Goal: Information Seeking & Learning: Learn about a topic

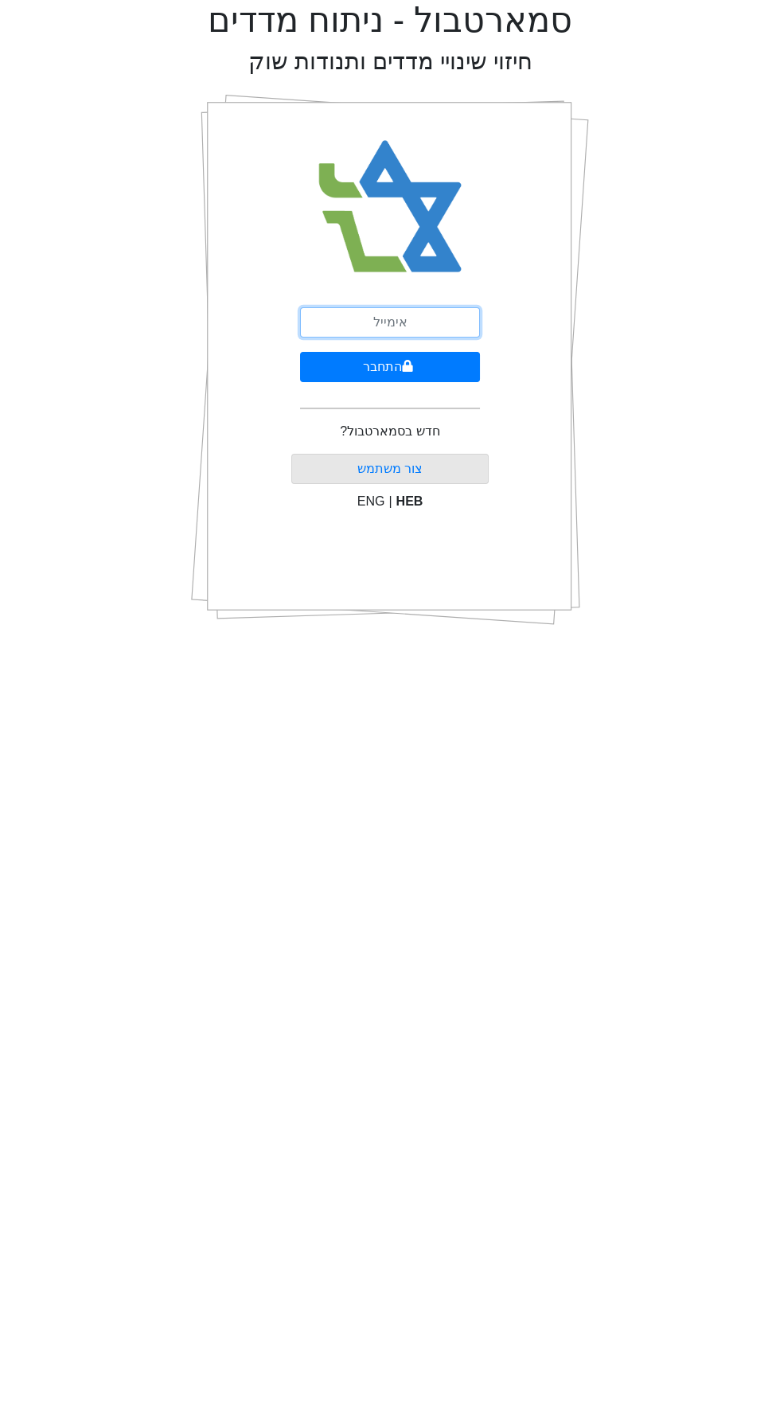
click at [413, 322] on input "email" at bounding box center [390, 322] width 180 height 30
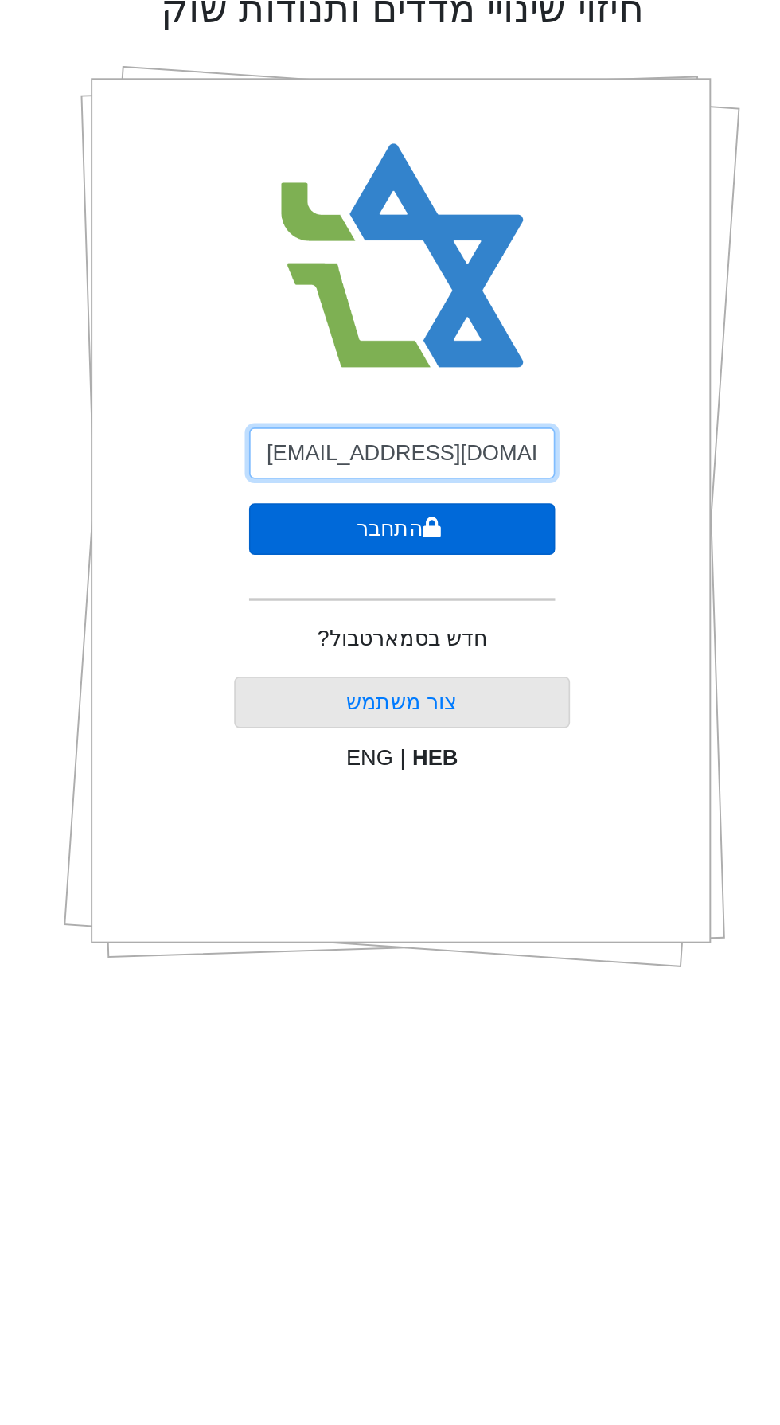
type input "[EMAIL_ADDRESS][DOMAIN_NAME]"
click at [428, 361] on button "התחבר" at bounding box center [390, 367] width 180 height 30
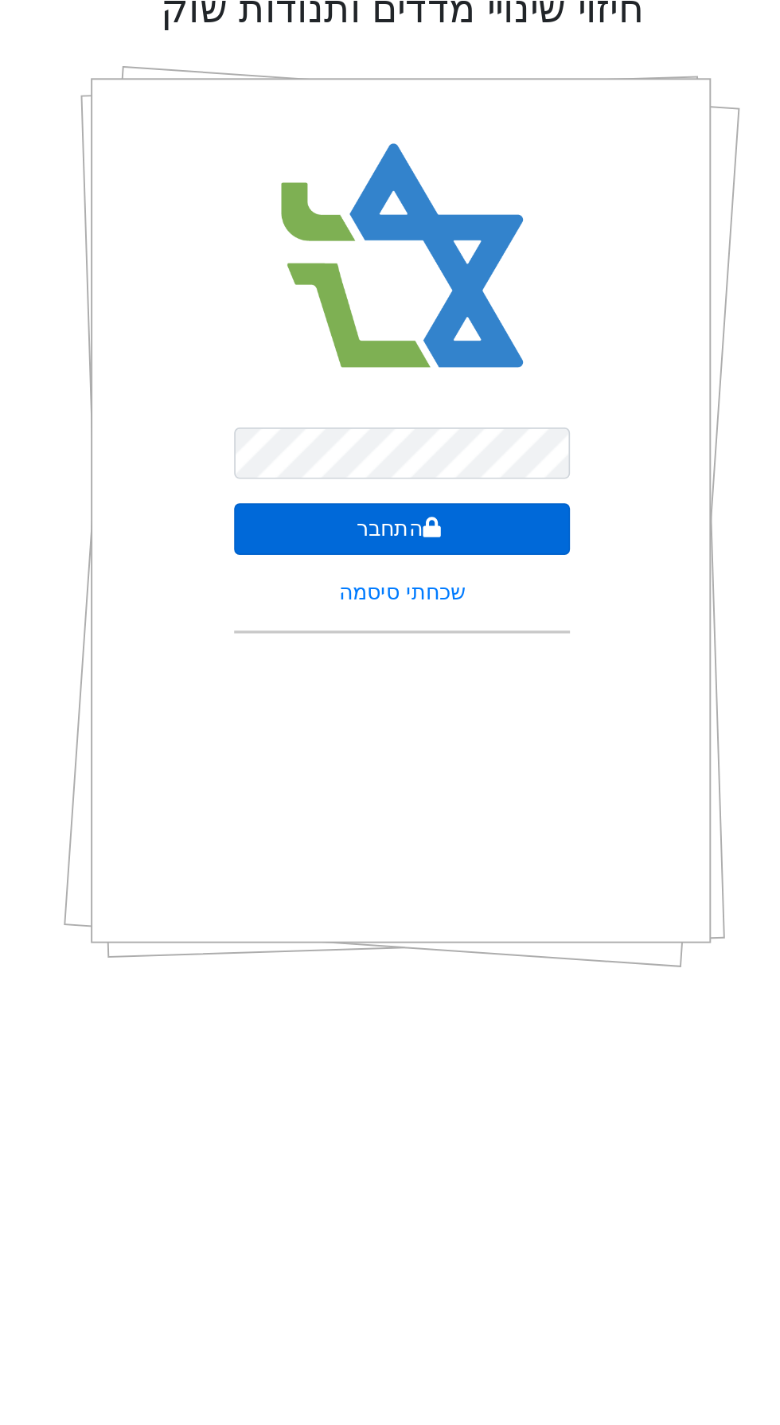
click at [443, 362] on button "התחבר" at bounding box center [389, 367] width 197 height 30
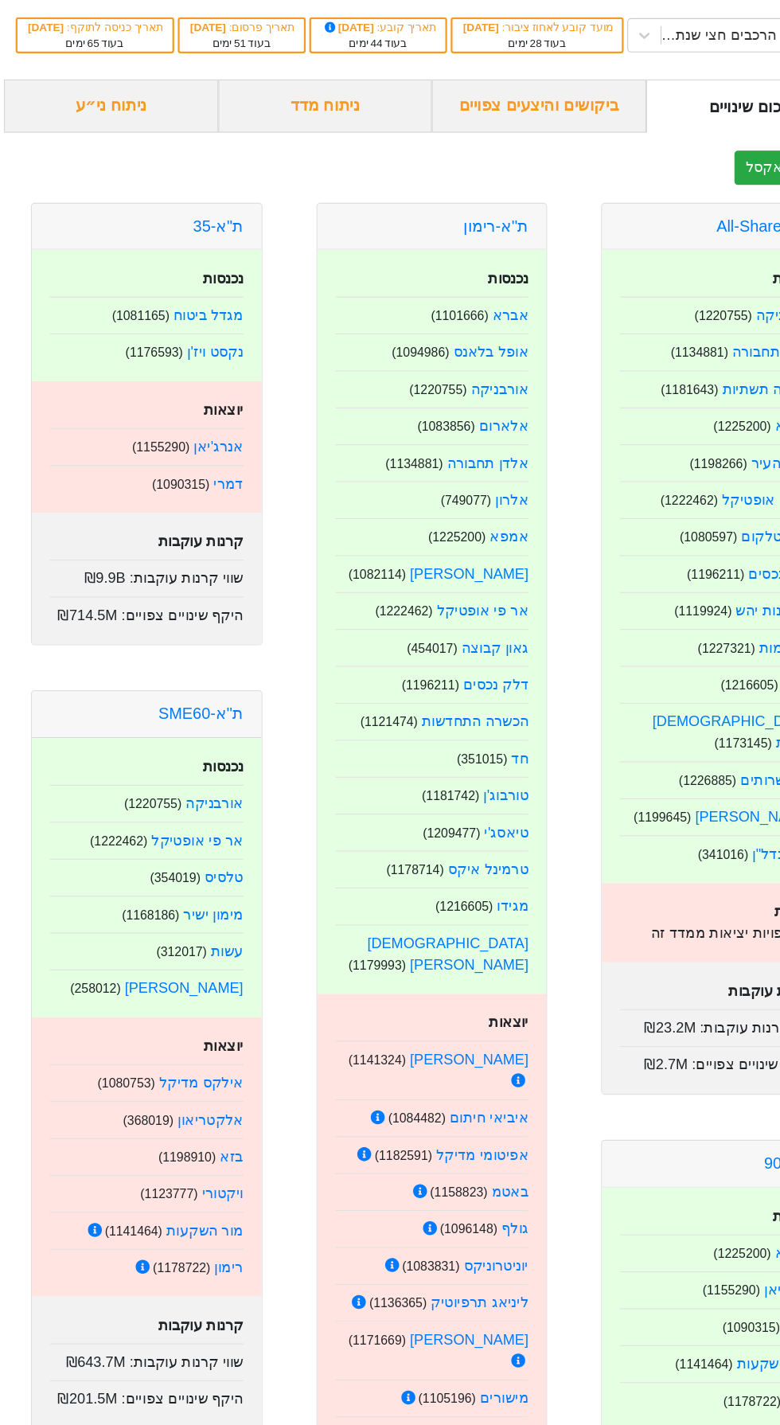
click at [333, 173] on div "ניתוח מדד" at bounding box center [295, 149] width 189 height 47
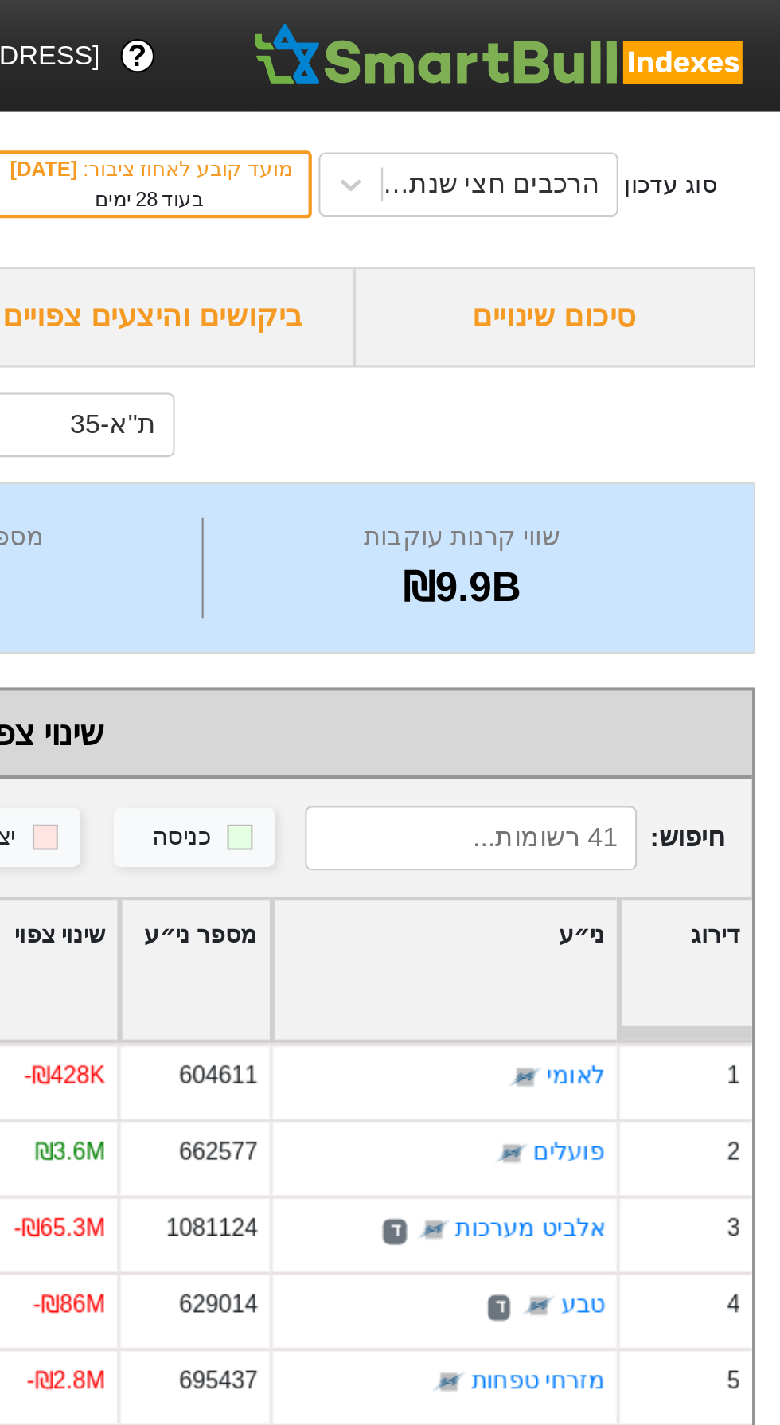
click at [725, 89] on div "סוג עדכון הרכבים חצי שנתי [DATE] מועד קובע לאחוז ציבור : [DATE] בעוד 28 ימים תא…" at bounding box center [390, 87] width 780 height 78
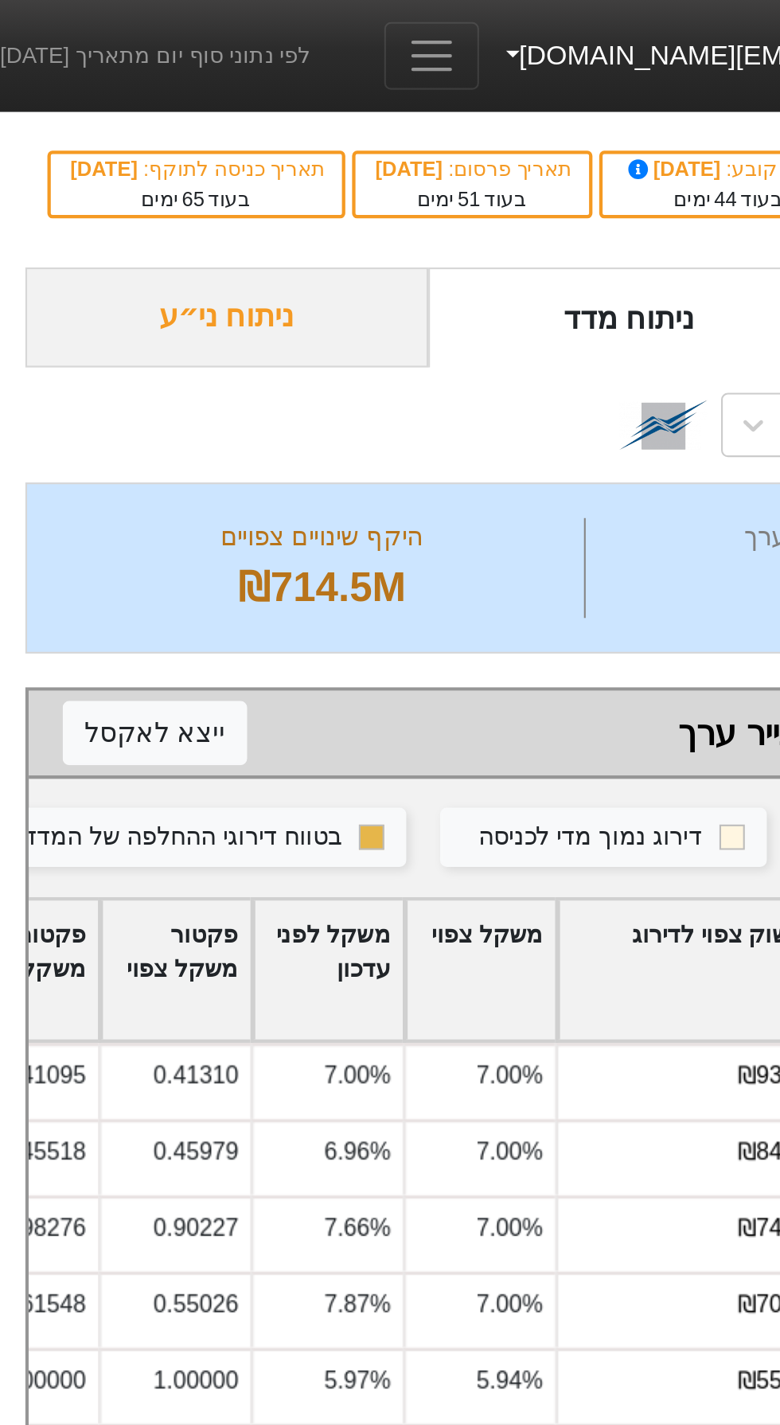
click at [225, 10] on button "Toggle navigation" at bounding box center [203, 26] width 45 height 32
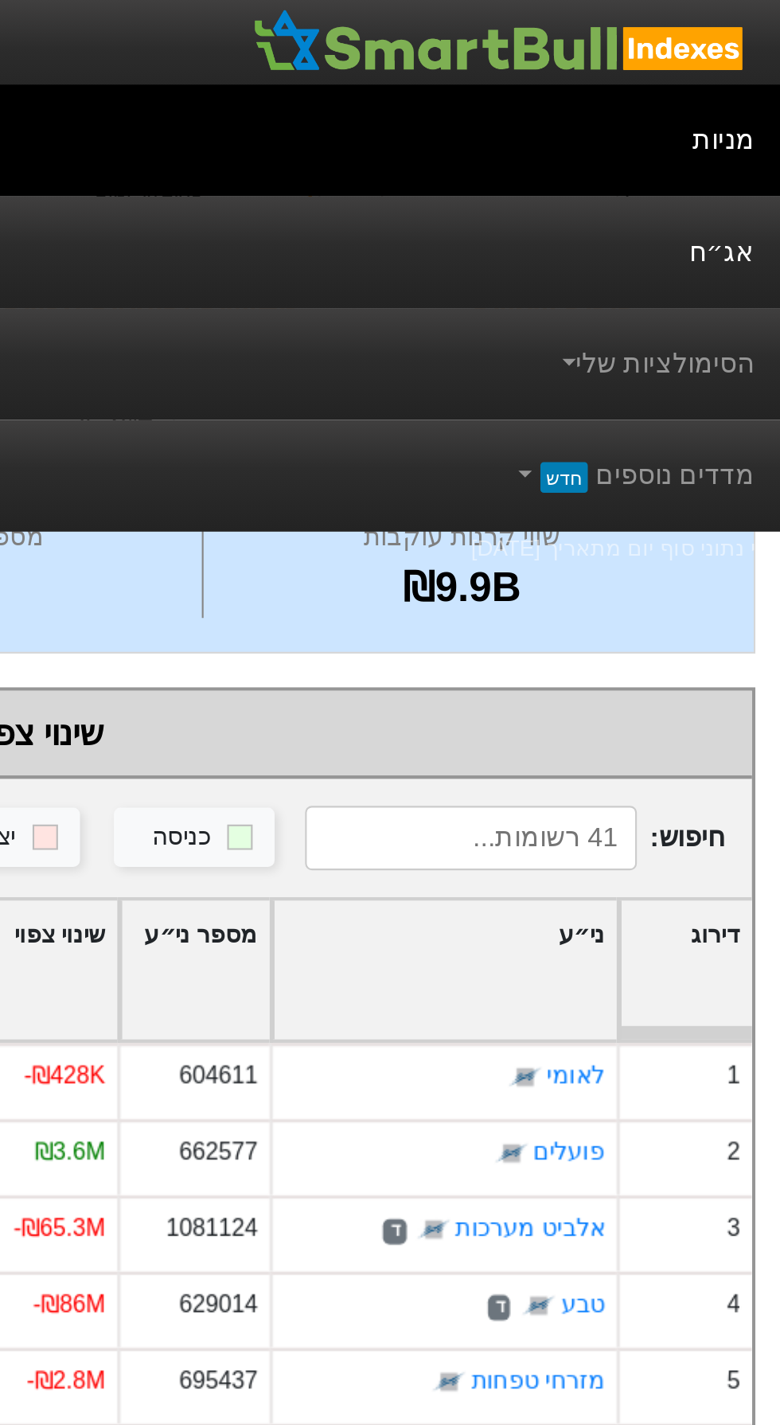
click at [732, 112] on link "אג״ח" at bounding box center [390, 118] width 780 height 53
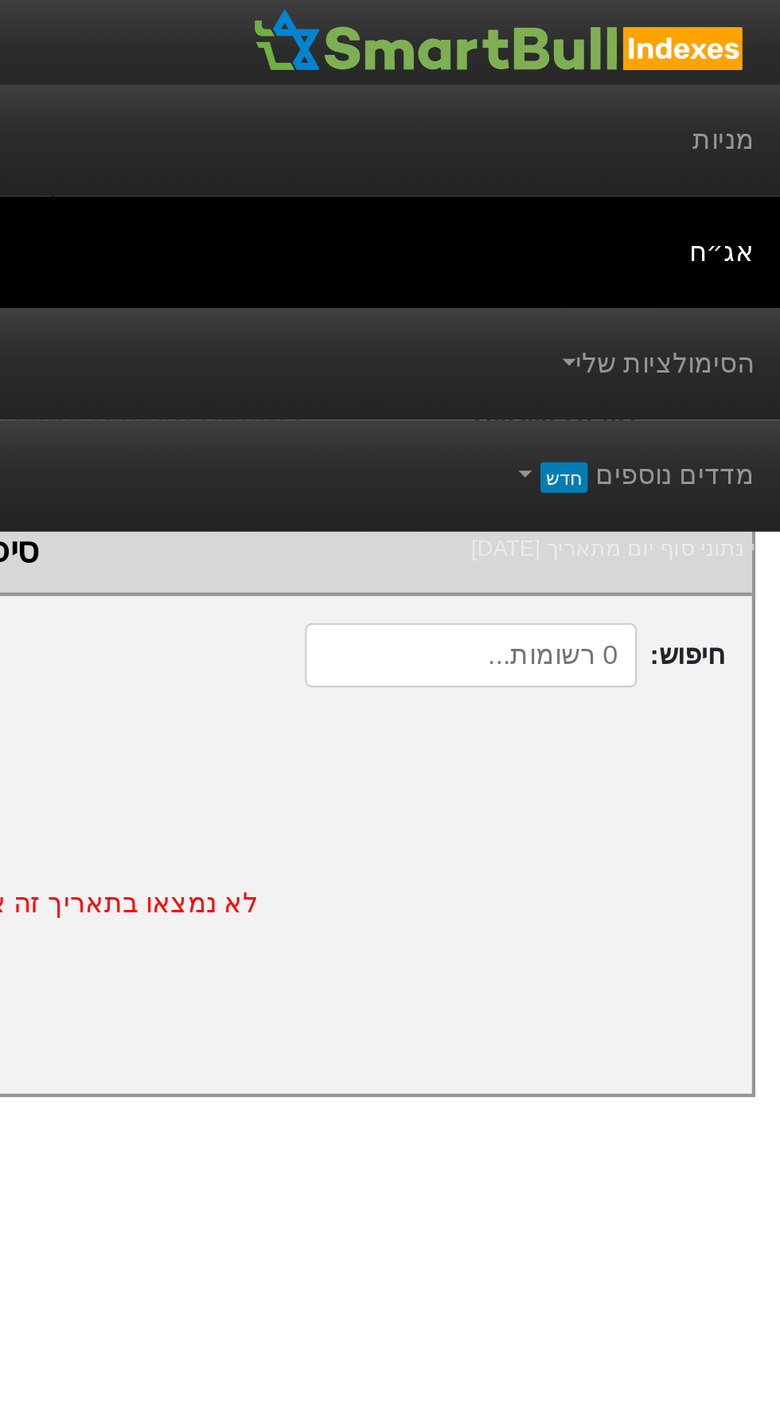
click at [723, 396] on div "לא נמצאו בתאריך זה אירועים בני״ע הכלולים במדדים" at bounding box center [390, 425] width 753 height 178
click at [713, 113] on link "אג״ח" at bounding box center [390, 118] width 780 height 53
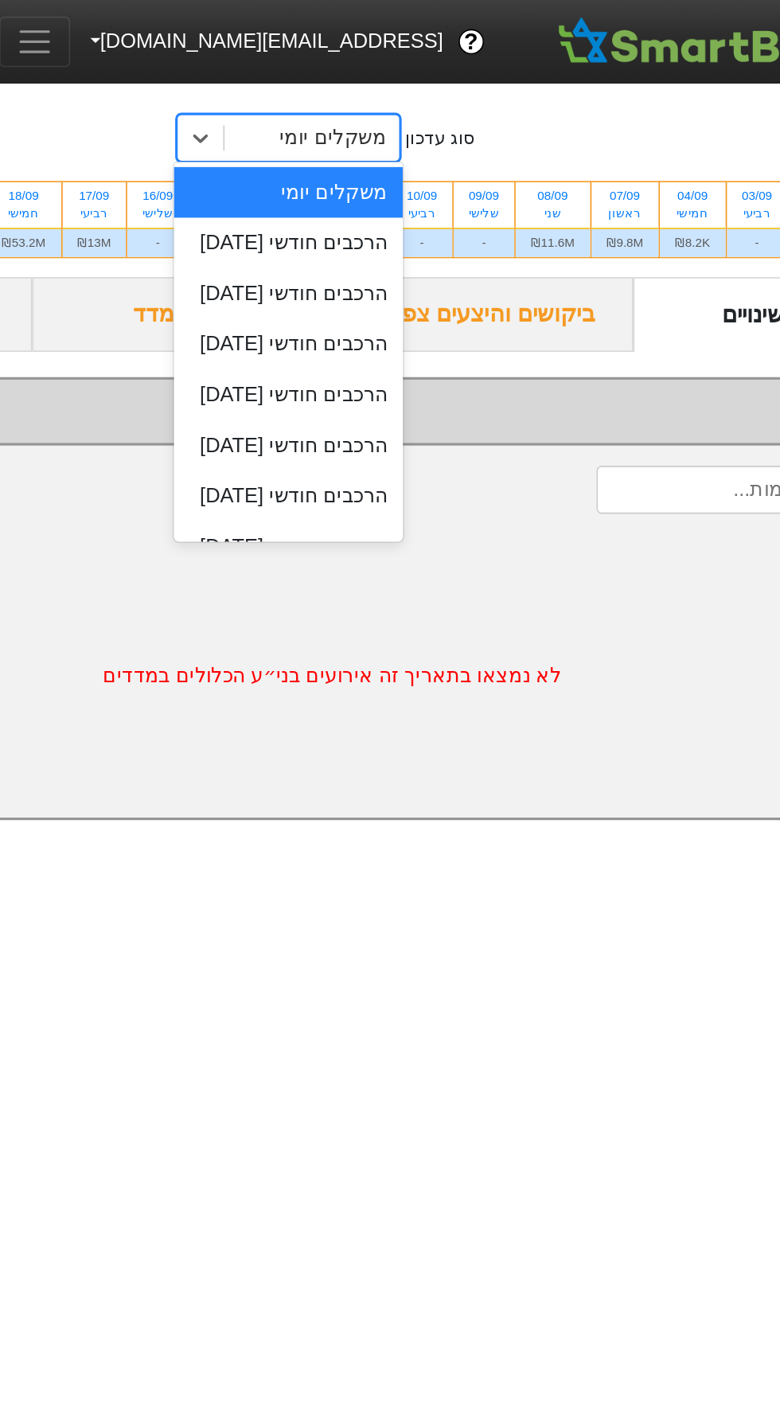
click at [410, 154] on div "הרכבים חודשי [DATE]" at bounding box center [361, 153] width 143 height 32
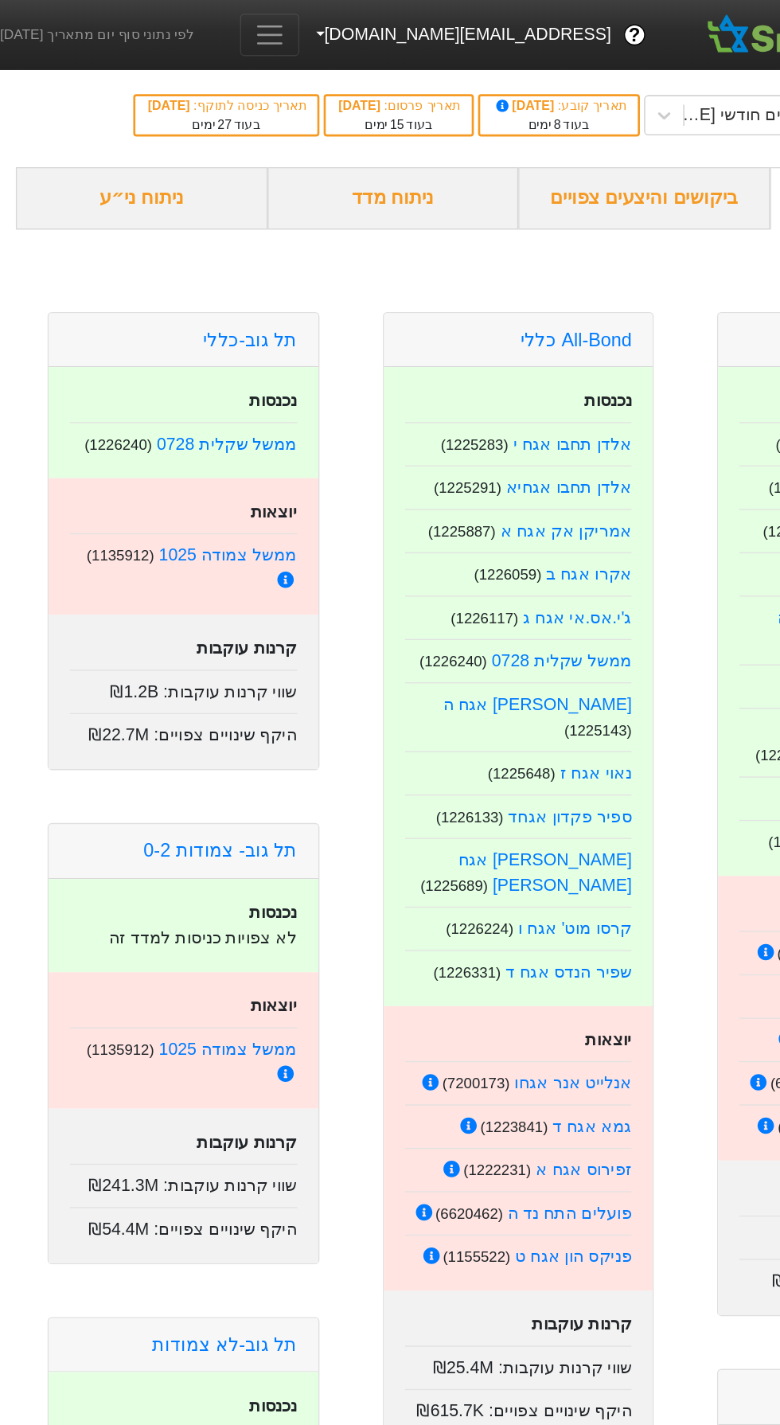
click at [138, 150] on div "ניתוח ני״ע" at bounding box center [106, 149] width 189 height 47
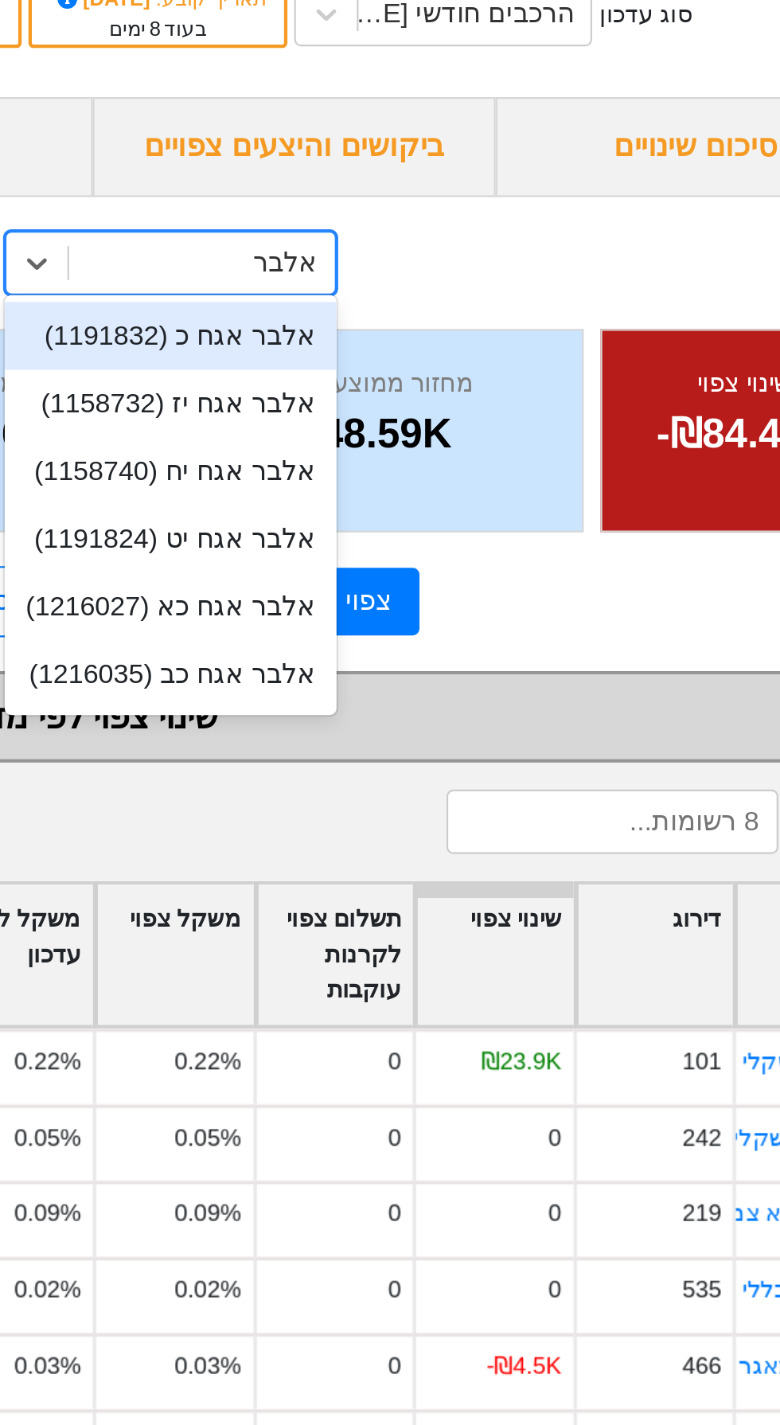
click at [475, 407] on div "אלבר אגח כב (1216035)" at bounding box center [427, 397] width 156 height 32
type input "אלבר"
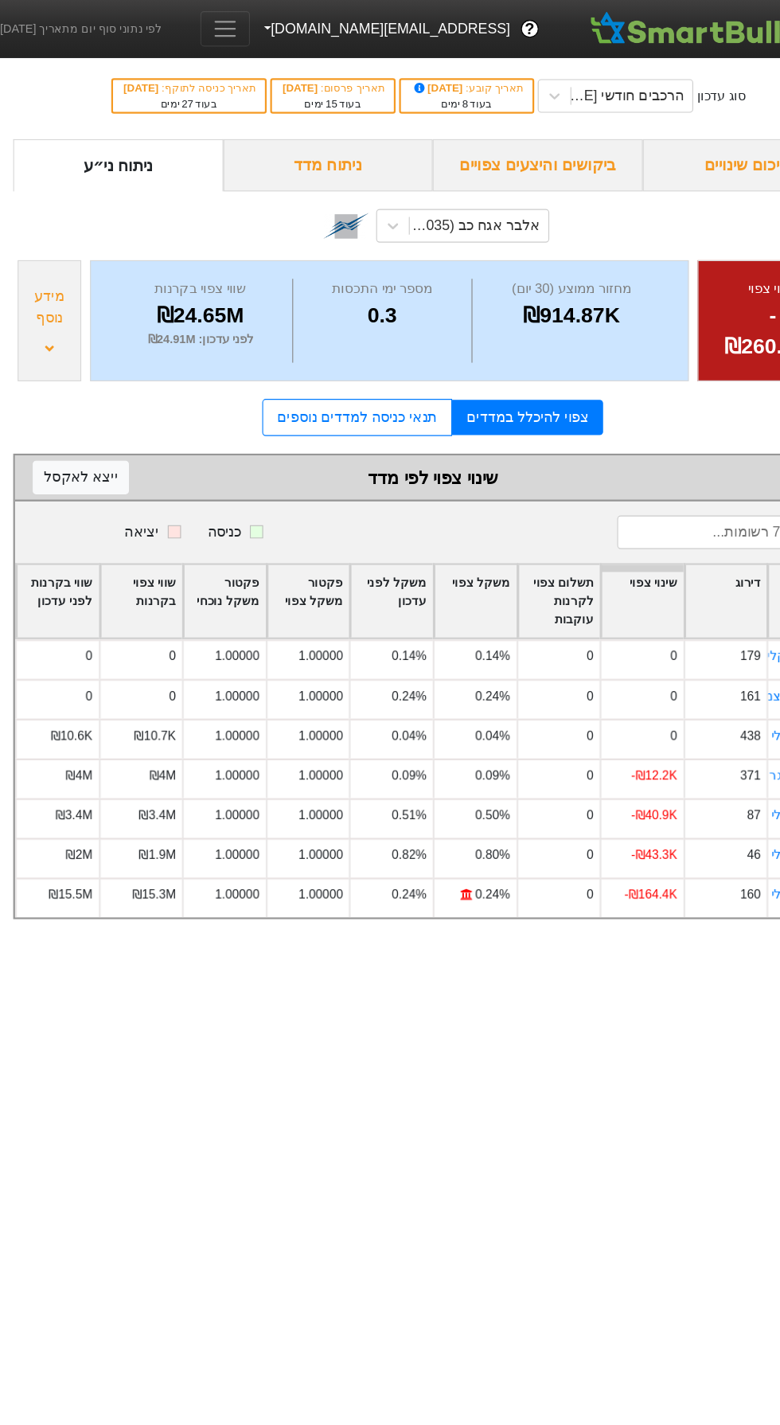
click at [65, 275] on div "מידע נוסף" at bounding box center [45, 277] width 48 height 38
